Goal: Task Accomplishment & Management: Manage account settings

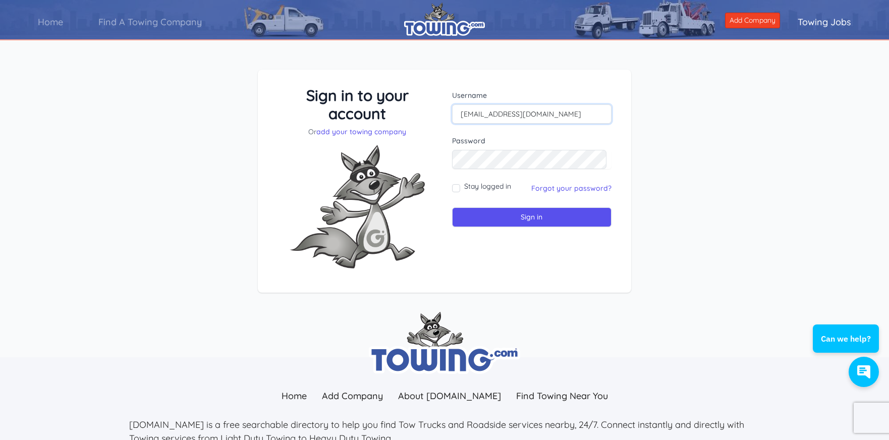
type input "info@driveroadside.com"
click at [454, 186] on input "Stay logged in" at bounding box center [456, 188] width 8 height 8
checkbox input "true"
click at [499, 220] on input "Sign in" at bounding box center [531, 217] width 159 height 20
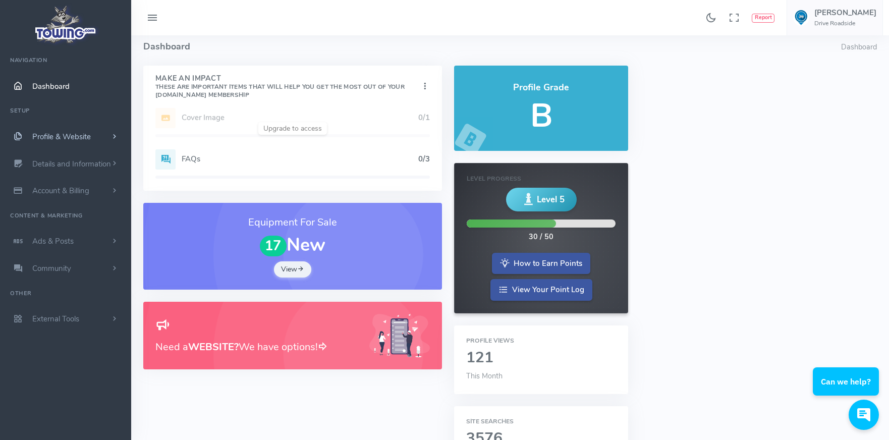
scroll to position [9, 1]
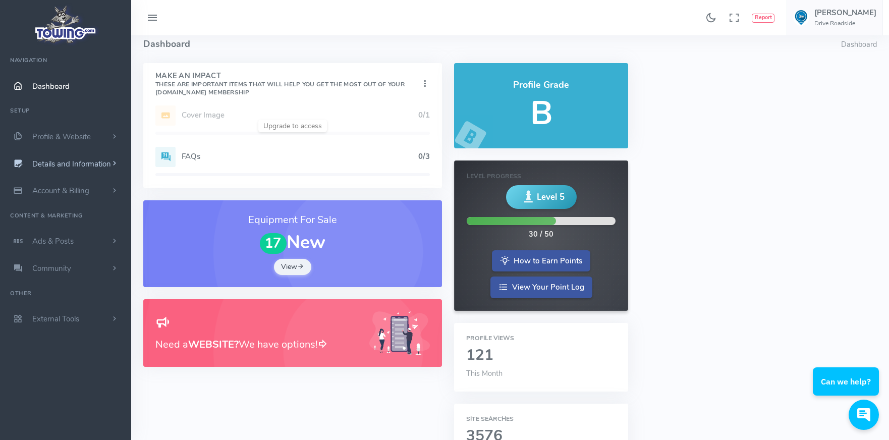
click at [74, 164] on span "Details and Information" at bounding box center [71, 164] width 79 height 10
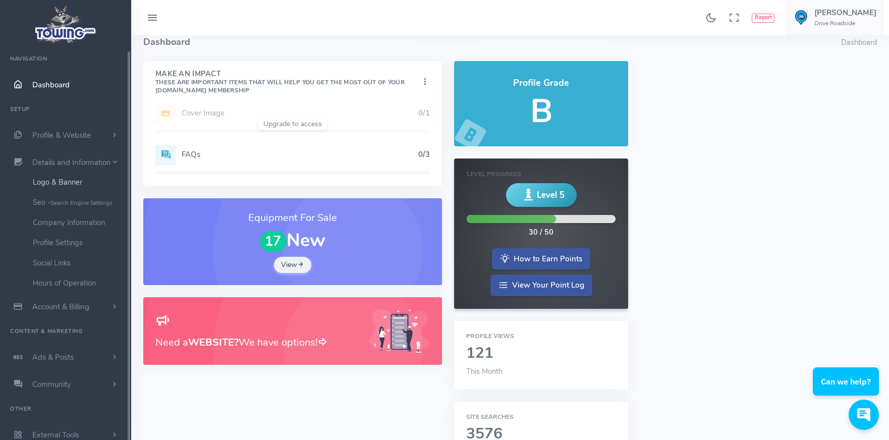
scroll to position [3, 0]
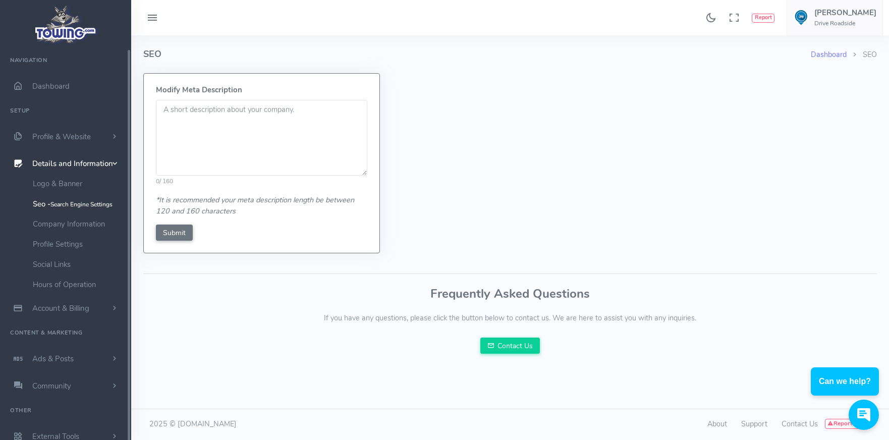
scroll to position [0, 2]
click at [163, 110] on textarea at bounding box center [261, 138] width 211 height 76
type textarea "Drive Roadside Assistance Dallas, TX. Fast and reliable roadside assistance nea…"
click at [181, 234] on input "Submit" at bounding box center [174, 232] width 37 height 16
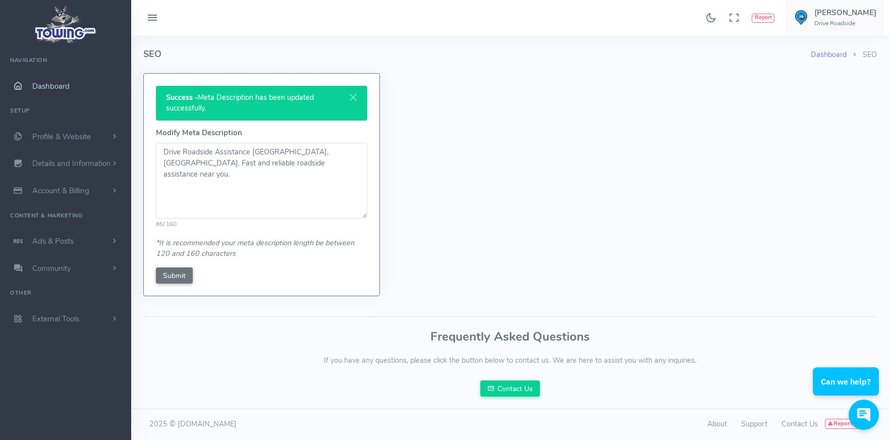
click at [65, 84] on span "Dashboard" at bounding box center [50, 86] width 37 height 10
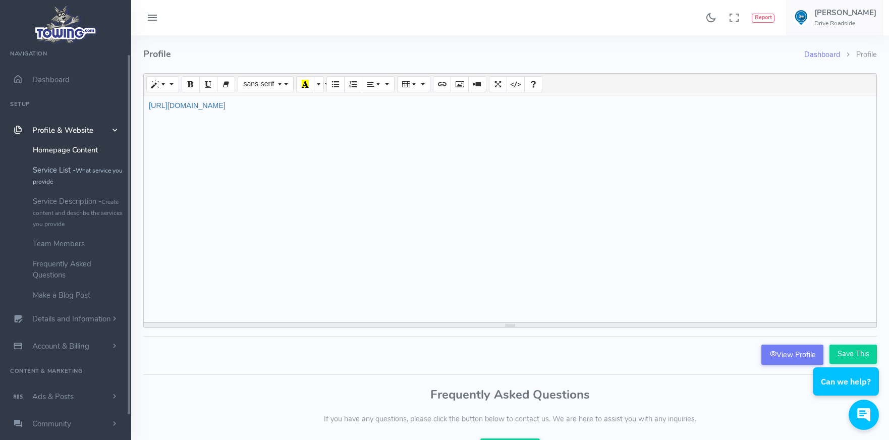
scroll to position [9, 0]
click at [69, 174] on link "Service List - What service you provide" at bounding box center [78, 172] width 106 height 31
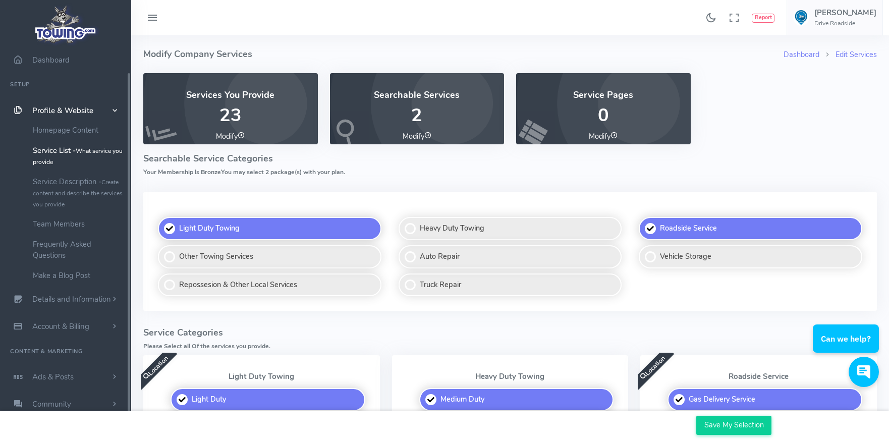
scroll to position [0, 1]
click at [175, 255] on label "Other Towing Services" at bounding box center [269, 256] width 223 height 23
click at [162, 249] on input "Other Towing Services" at bounding box center [158, 246] width 7 height 7
click at [170, 255] on label "Other Towing Services" at bounding box center [269, 256] width 223 height 23
click at [162, 249] on input "Other Towing Services" at bounding box center [158, 246] width 7 height 7
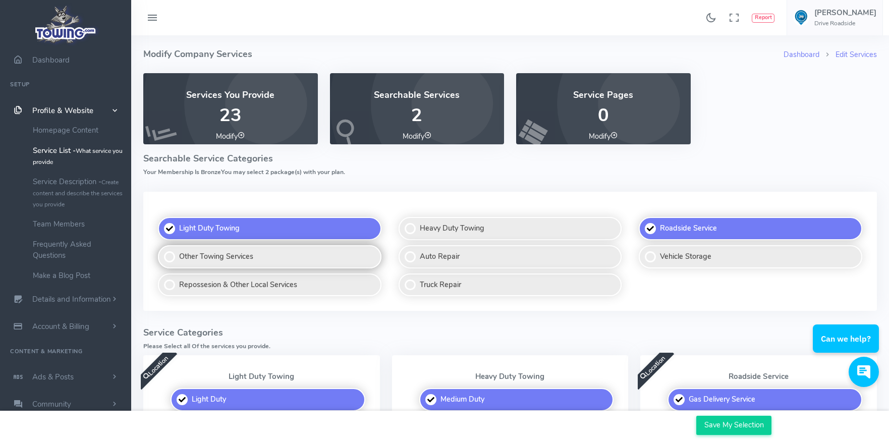
checkbox input "false"
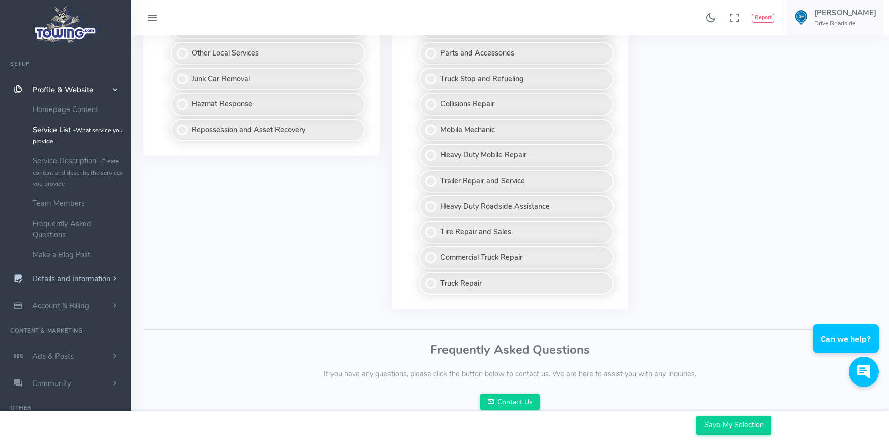
scroll to position [843, 0]
click at [103, 160] on link "Service Description - Create content and describe the services you provide" at bounding box center [78, 172] width 106 height 42
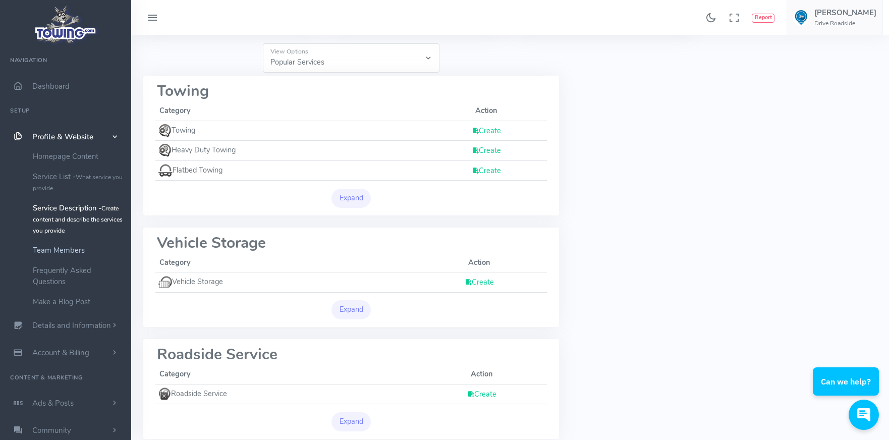
scroll to position [116, 0]
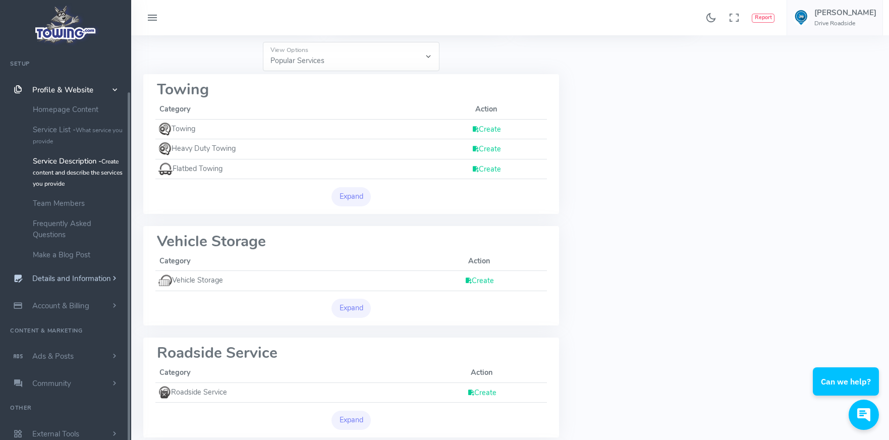
click at [80, 275] on span "Details and Information" at bounding box center [71, 279] width 79 height 10
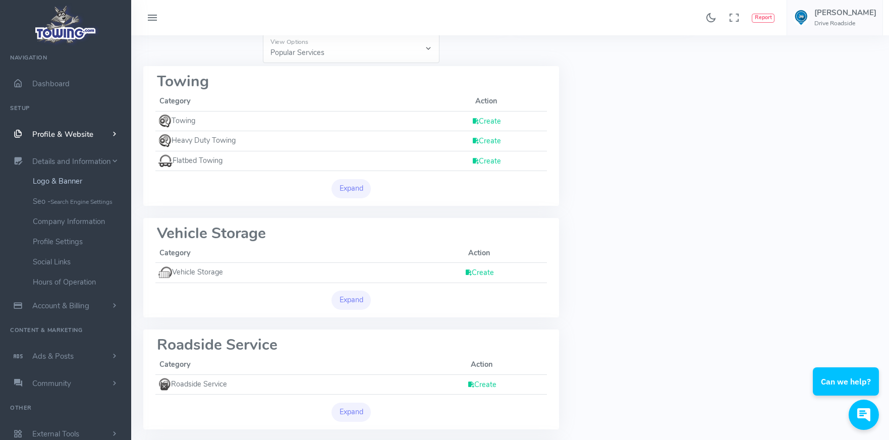
scroll to position [123, 1]
click at [61, 182] on link "Logo & Banner" at bounding box center [78, 181] width 106 height 20
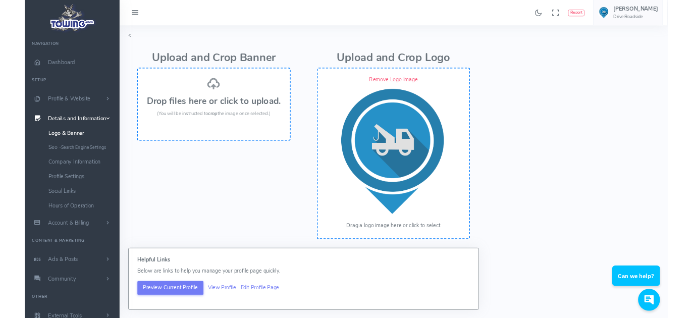
scroll to position [104, 0]
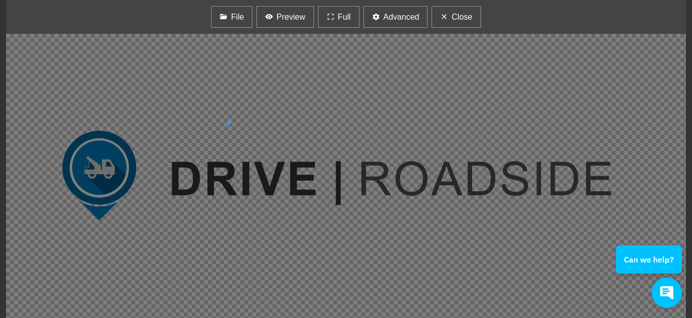
click at [130, 117] on div at bounding box center [345, 176] width 679 height 284
click at [292, 20] on div "File [GEOGRAPHIC_DATA] Full Advanced Close -45 +45 Zoom In Zoom Out Flip X Flip…" at bounding box center [346, 159] width 692 height 318
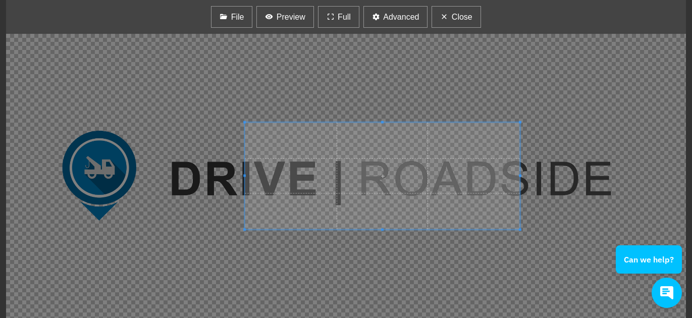
click at [667, 154] on div at bounding box center [345, 176] width 679 height 284
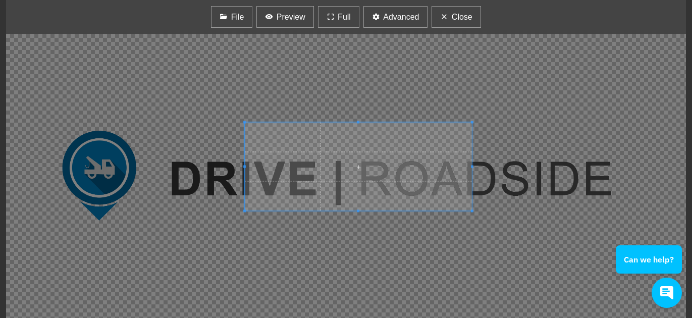
click at [555, 216] on div at bounding box center [345, 176] width 679 height 284
click at [462, 18] on span "Close" at bounding box center [461, 17] width 21 height 12
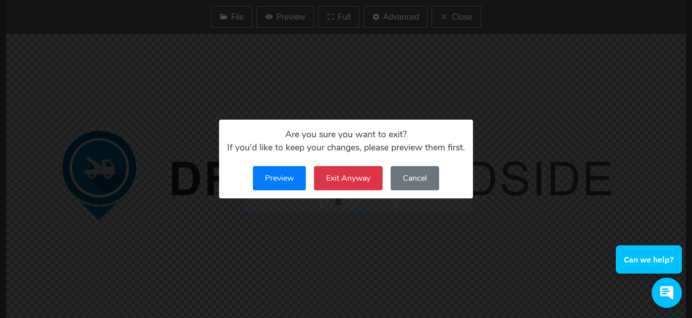
scroll to position [14, 0]
click at [377, 178] on button "Exit Anyway" at bounding box center [348, 178] width 69 height 24
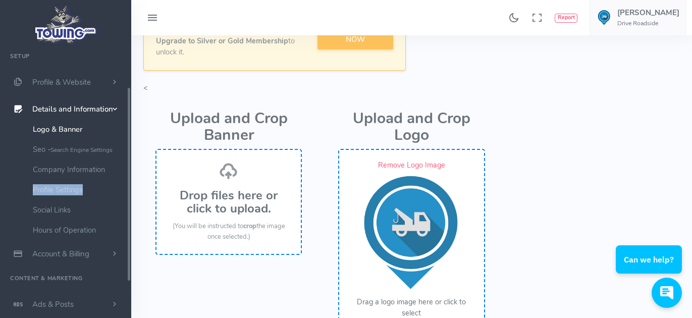
scroll to position [55, 0]
click at [48, 188] on link "Profile Settings" at bounding box center [78, 189] width 106 height 20
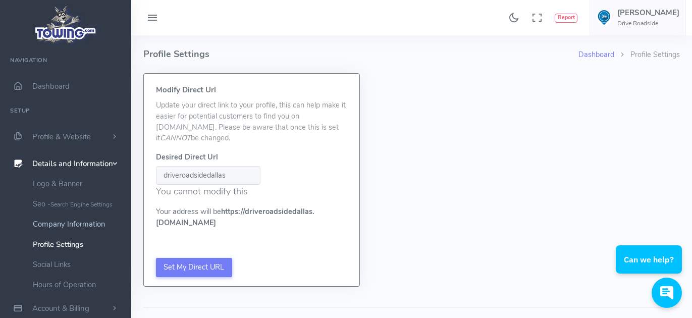
click at [73, 224] on link "Company Information" at bounding box center [78, 224] width 106 height 20
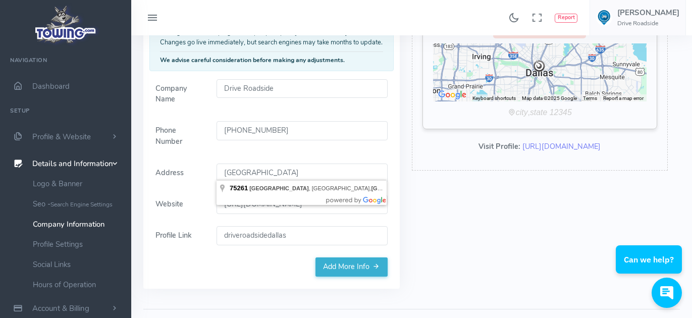
scroll to position [149, 0]
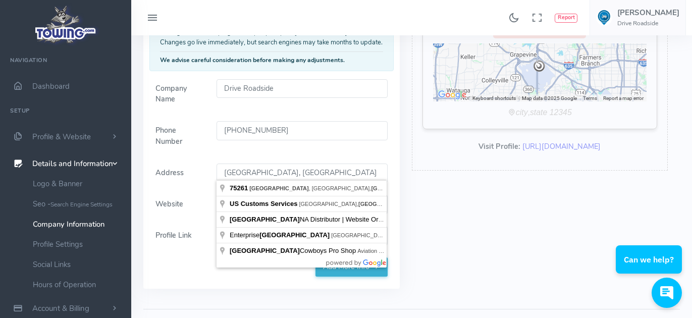
drag, startPoint x: 304, startPoint y: 169, endPoint x: 200, endPoint y: 166, distance: 104.0
click at [200, 166] on div "Address [GEOGRAPHIC_DATA], [GEOGRAPHIC_DATA], [GEOGRAPHIC_DATA]" at bounding box center [271, 172] width 244 height 19
paste input "[STREET_ADDRESS]"
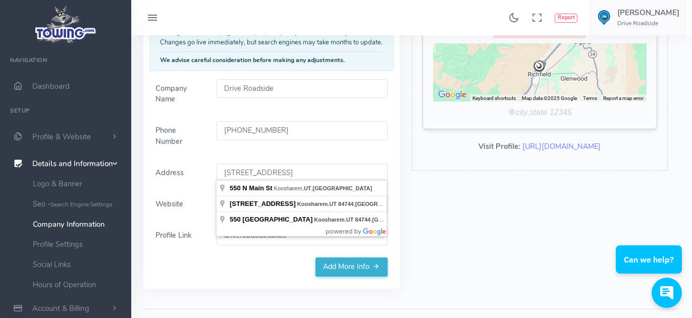
drag, startPoint x: 262, startPoint y: 168, endPoint x: 448, endPoint y: 175, distance: 186.2
click at [448, 175] on div "Setup Company Social Contact Finish" at bounding box center [405, 112] width 548 height 376
paste input "[GEOGRAPHIC_DATA]"
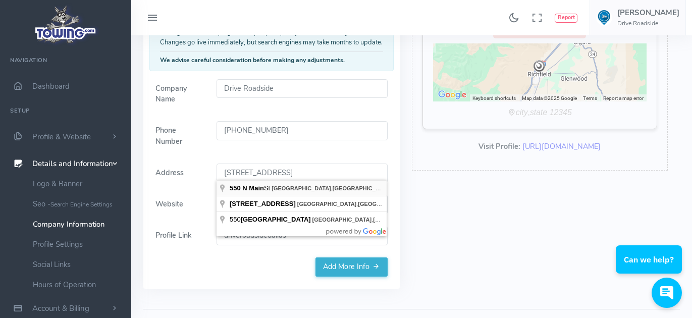
type input "[STREET_ADDRESS]"
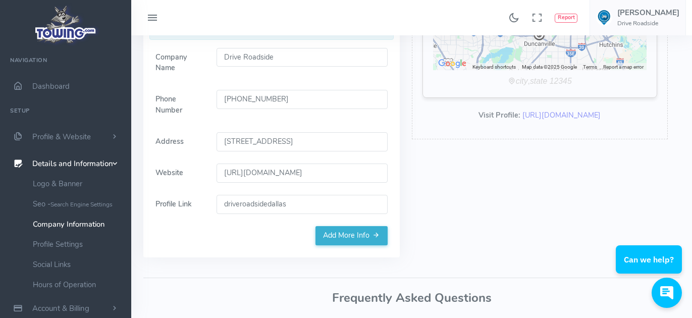
scroll to position [177, 0]
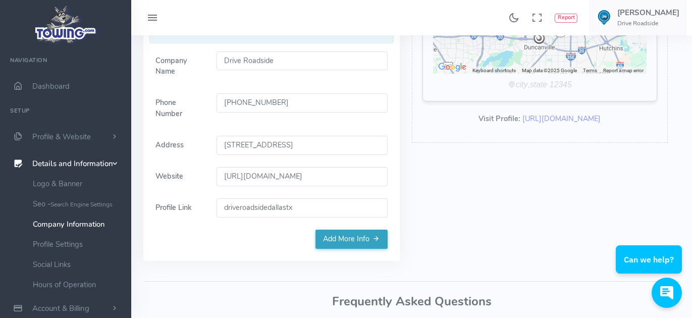
type input "driveroadsidedallastx"
click at [337, 238] on link "Add More Info" at bounding box center [351, 238] width 72 height 19
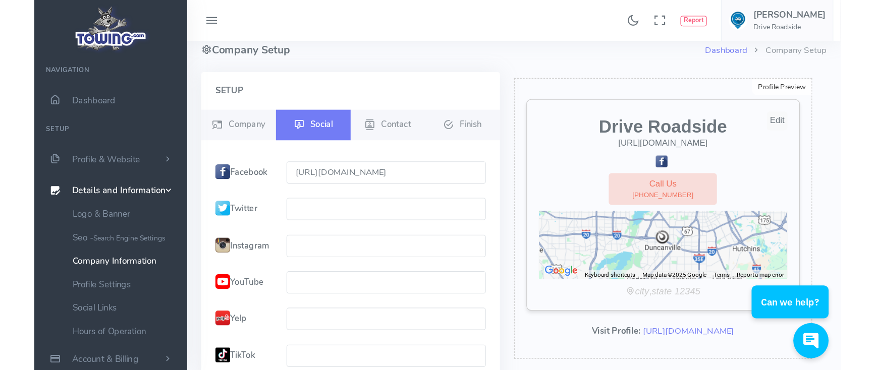
scroll to position [16, 0]
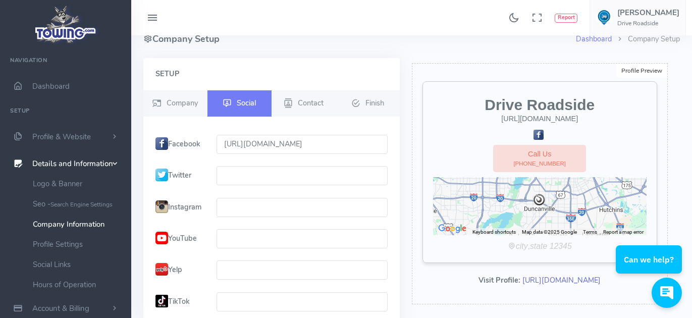
click at [547, 285] on link "[URL][DOMAIN_NAME]" at bounding box center [561, 280] width 78 height 10
